Goal: Use online tool/utility: Utilize a website feature to perform a specific function

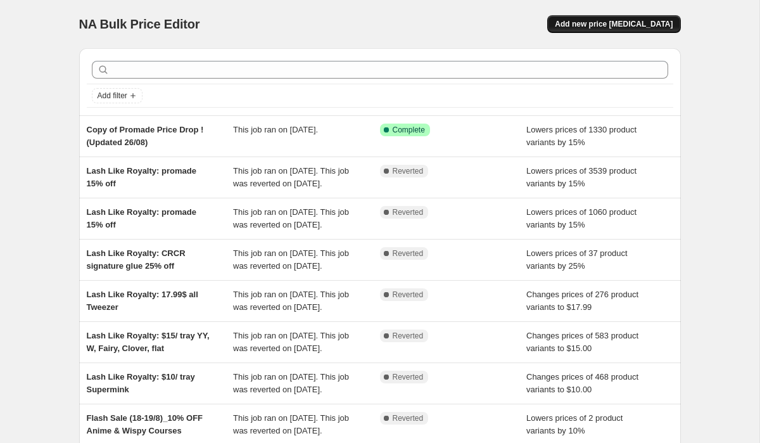
click at [593, 25] on span "Add new price [MEDICAL_DATA]" at bounding box center [614, 24] width 118 height 10
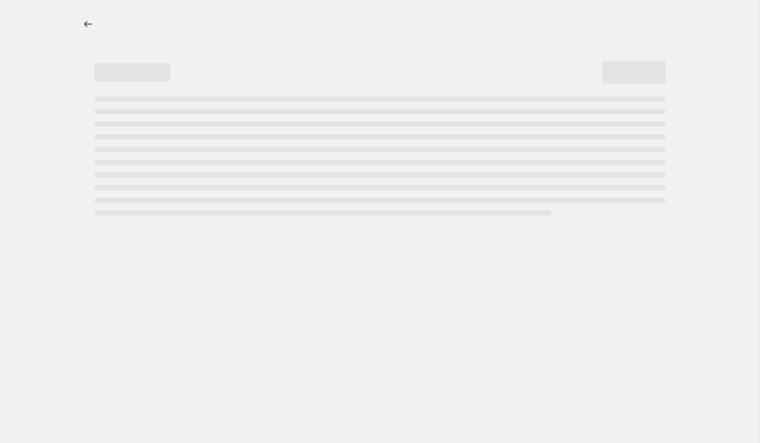
select select "percentage"
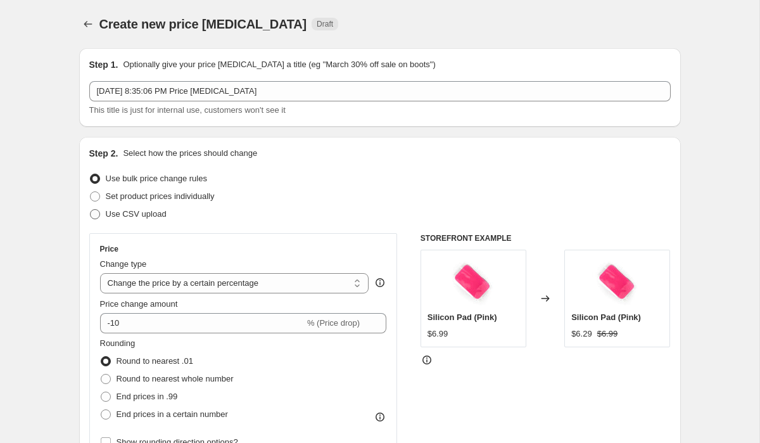
click at [165, 208] on span "Use CSV upload" at bounding box center [136, 214] width 61 height 13
click at [91, 209] on input "Use CSV upload" at bounding box center [90, 209] width 1 height 1
radio input "true"
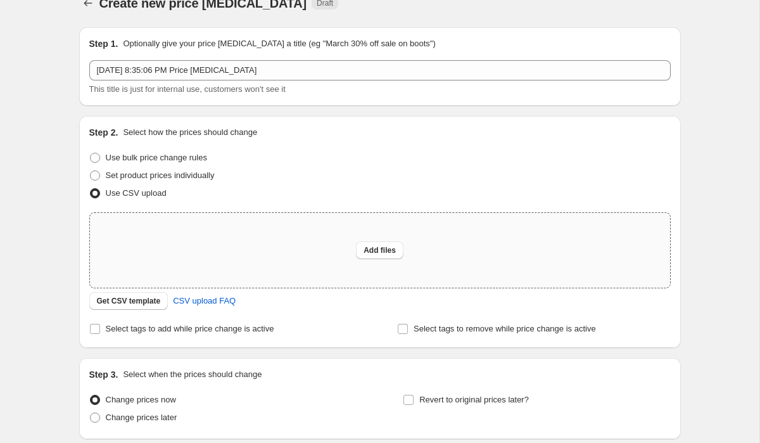
scroll to position [22, 0]
click at [153, 303] on span "Get CSV template" at bounding box center [129, 299] width 64 height 10
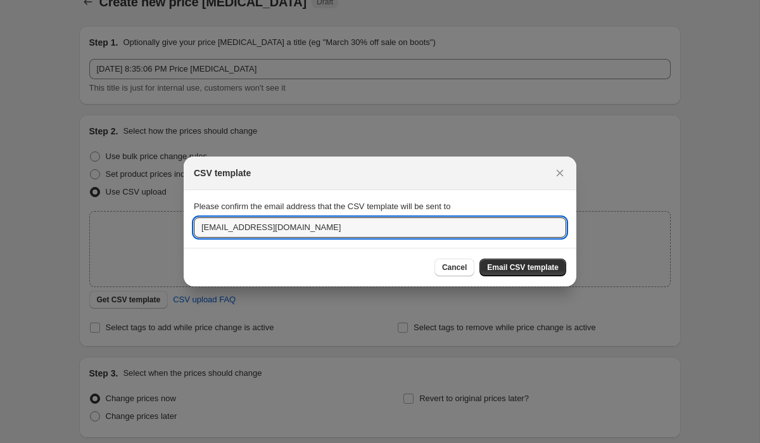
drag, startPoint x: 232, startPoint y: 226, endPoint x: 192, endPoint y: 226, distance: 39.9
click at [192, 226] on section "Please confirm the email address that the CSV template will be sent to [EMAIL_A…" at bounding box center [380, 218] width 393 height 57
type input "[PERSON_NAME][EMAIL_ADDRESS][PERSON_NAME][DOMAIN_NAME]"
click at [529, 269] on span "Email CSV template" at bounding box center [523, 267] width 72 height 10
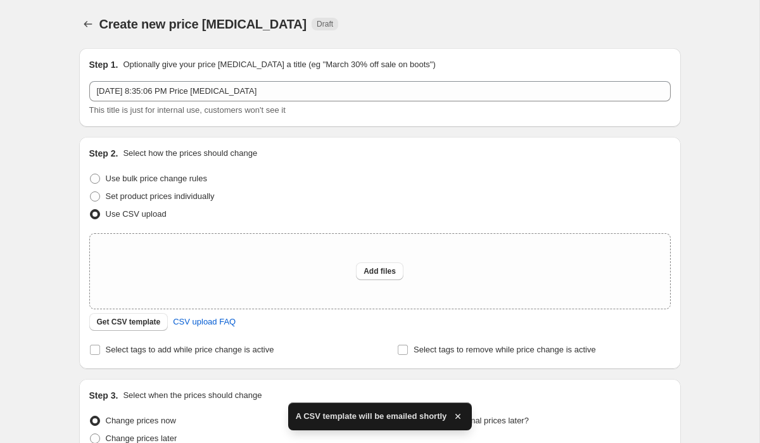
scroll to position [22, 0]
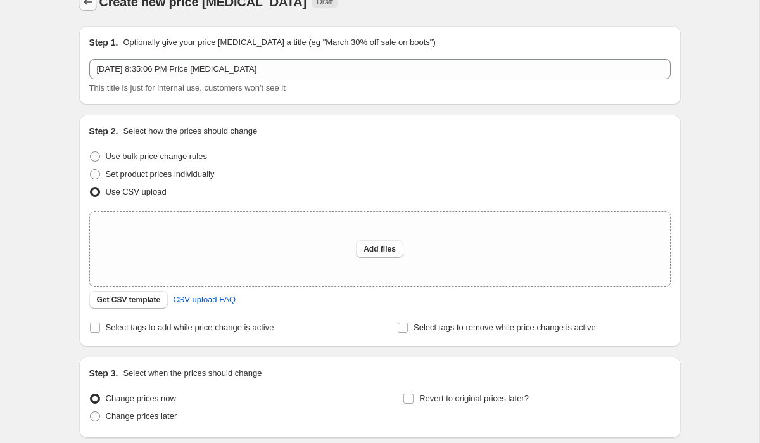
click at [89, 2] on icon "Price change jobs" at bounding box center [88, 2] width 13 height 13
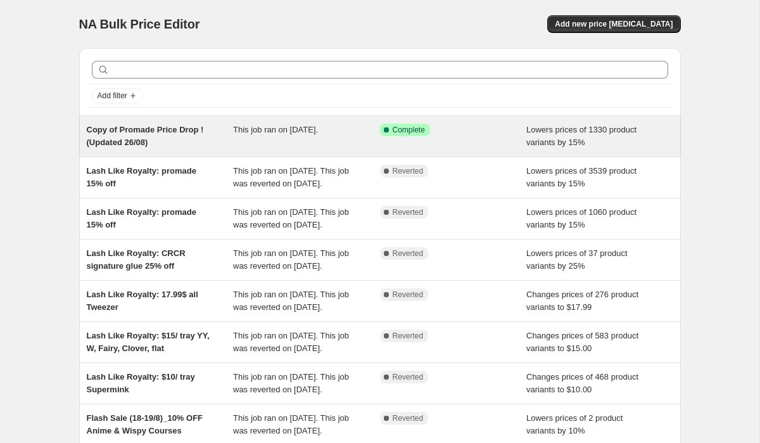
click at [451, 132] on div "Success Complete Complete" at bounding box center [444, 129] width 128 height 13
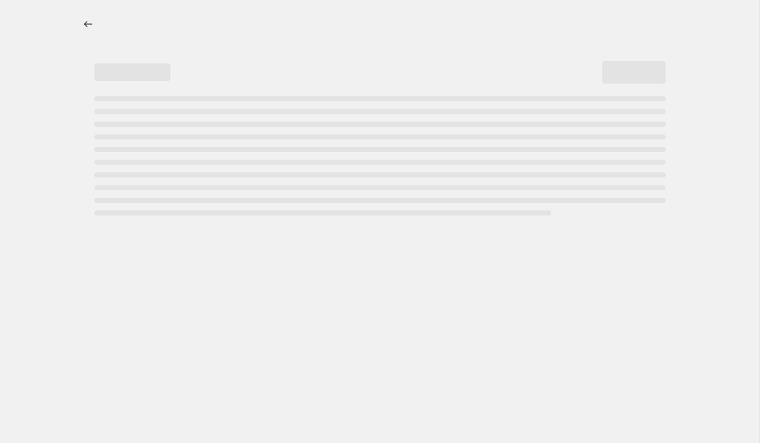
select select "percentage"
select select "collection"
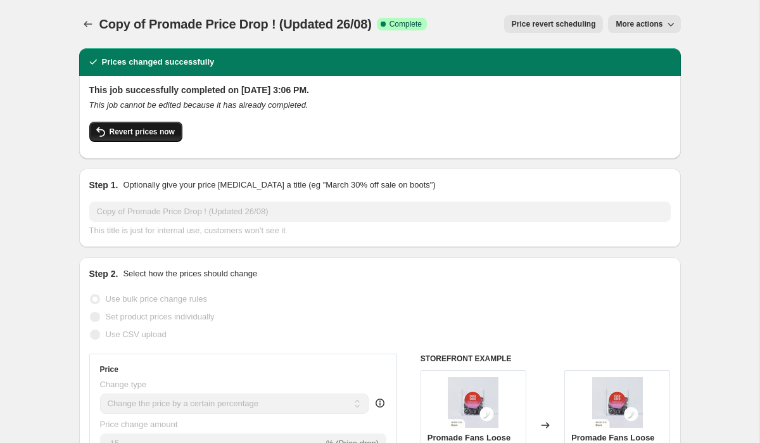
click at [135, 141] on button "Revert prices now" at bounding box center [135, 132] width 93 height 20
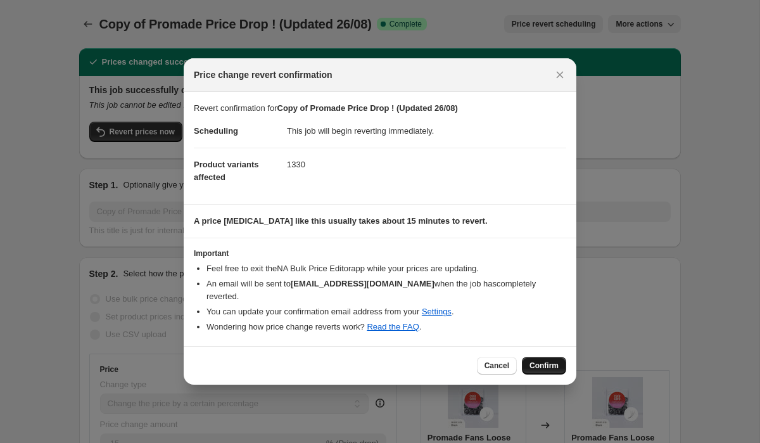
click at [542, 360] on span "Confirm" at bounding box center [543, 365] width 29 height 10
